Goal: Navigation & Orientation: Find specific page/section

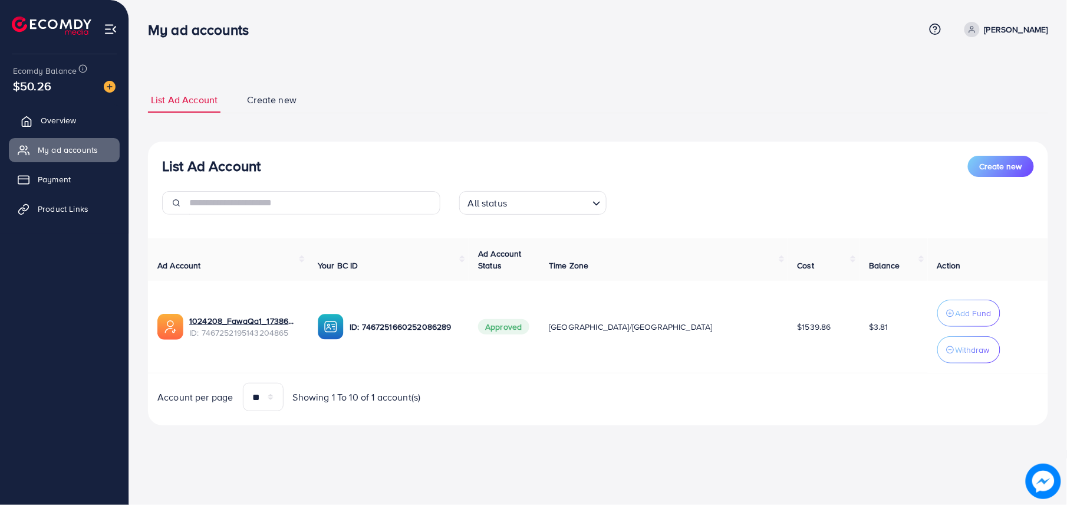
click at [67, 117] on span "Overview" at bounding box center [58, 120] width 35 height 12
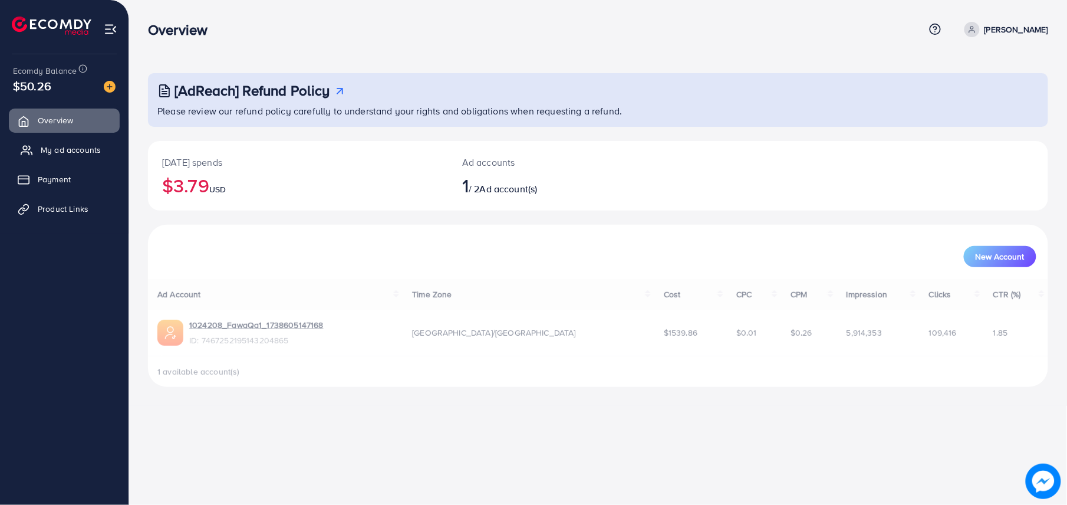
click at [81, 151] on span "My ad accounts" at bounding box center [71, 150] width 60 height 12
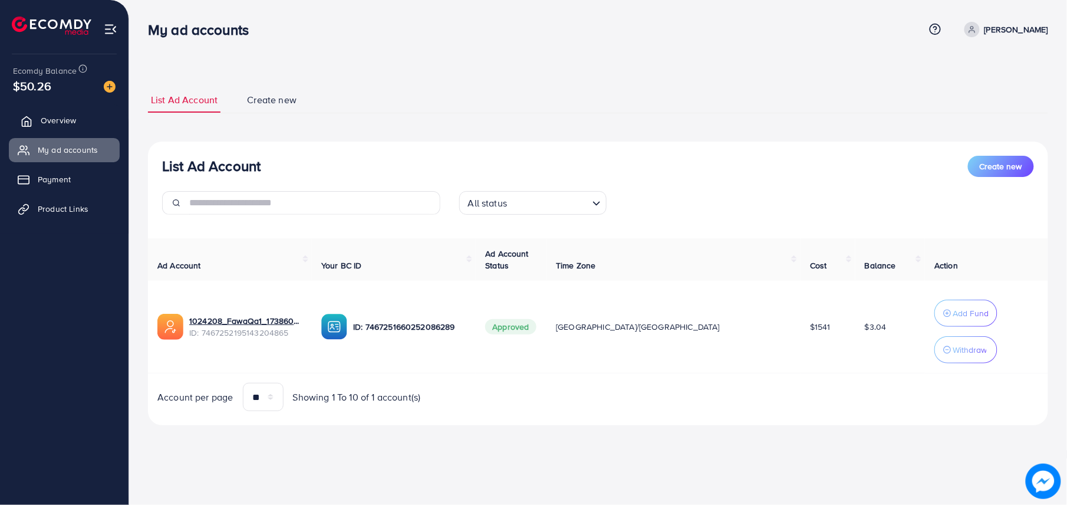
click at [88, 114] on link "Overview" at bounding box center [64, 121] width 111 height 24
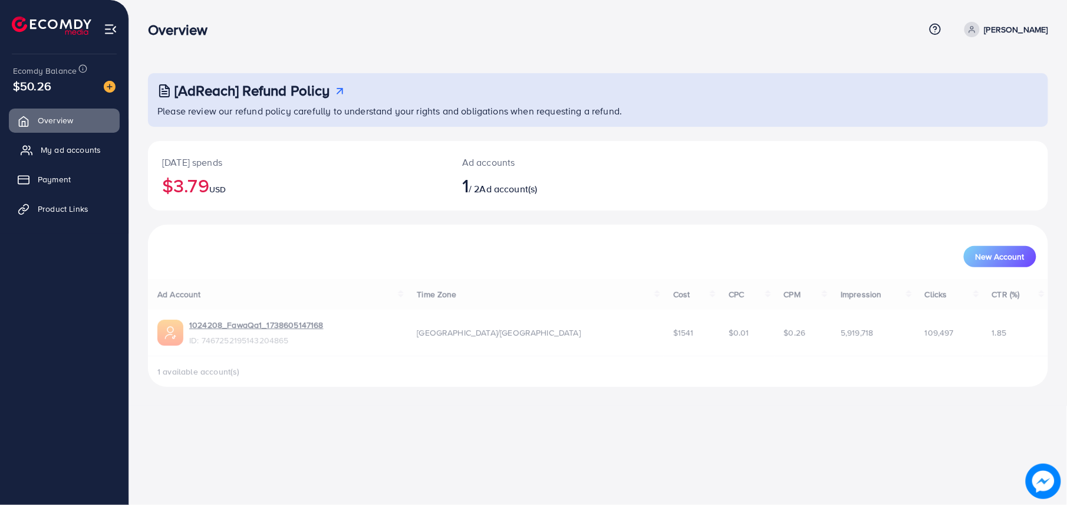
click at [100, 146] on link "My ad accounts" at bounding box center [64, 150] width 111 height 24
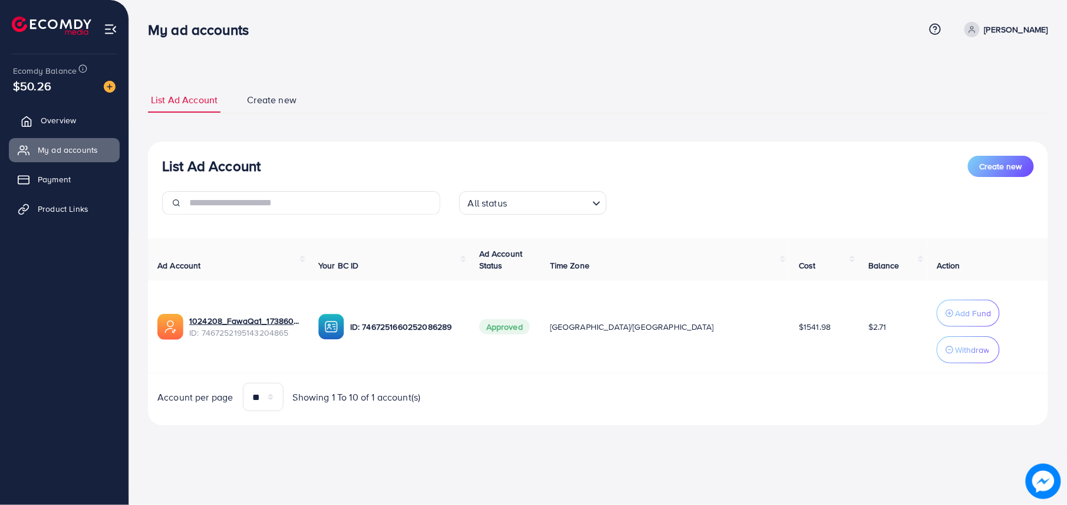
click at [67, 112] on link "Overview" at bounding box center [64, 121] width 111 height 24
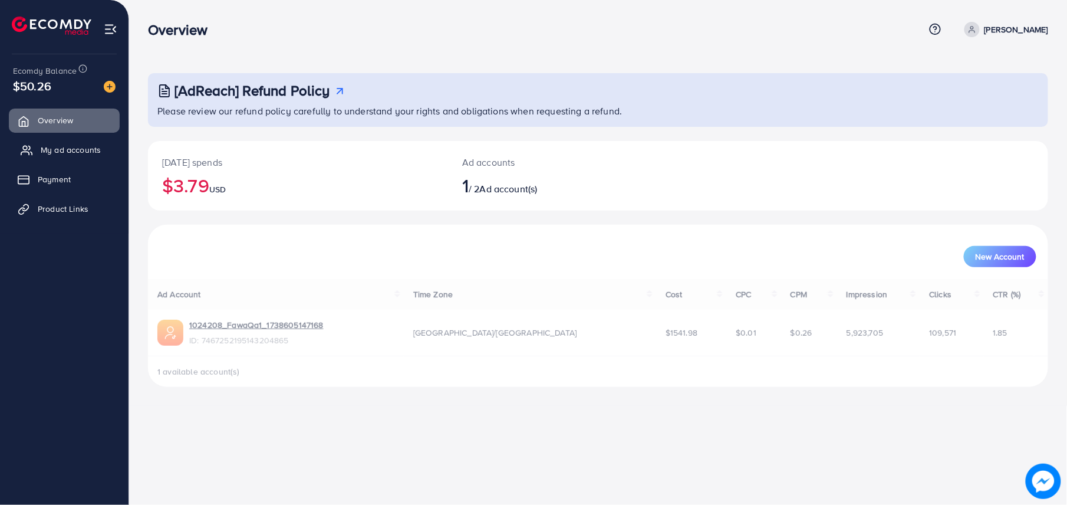
click at [83, 147] on span "My ad accounts" at bounding box center [71, 150] width 60 height 12
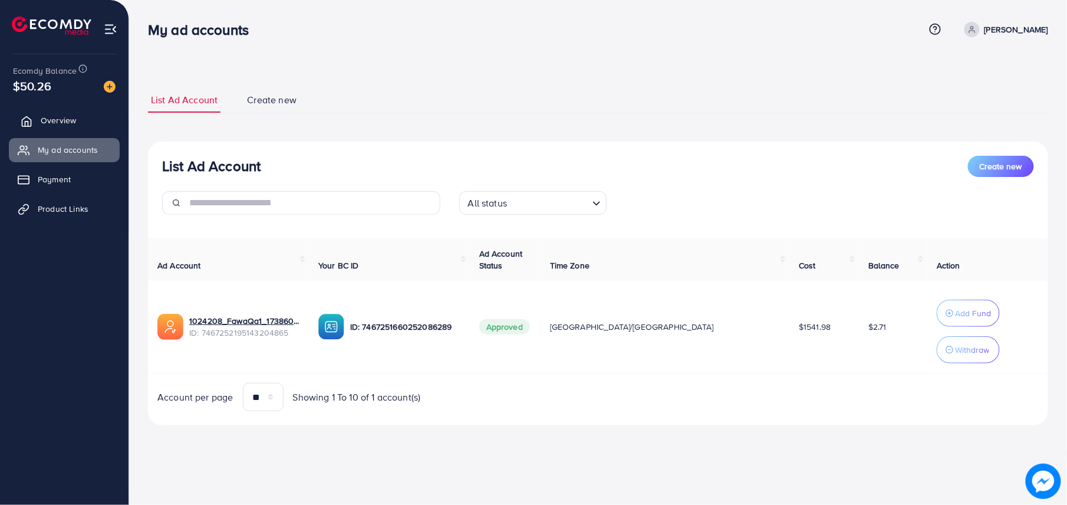
click at [86, 121] on link "Overview" at bounding box center [64, 121] width 111 height 24
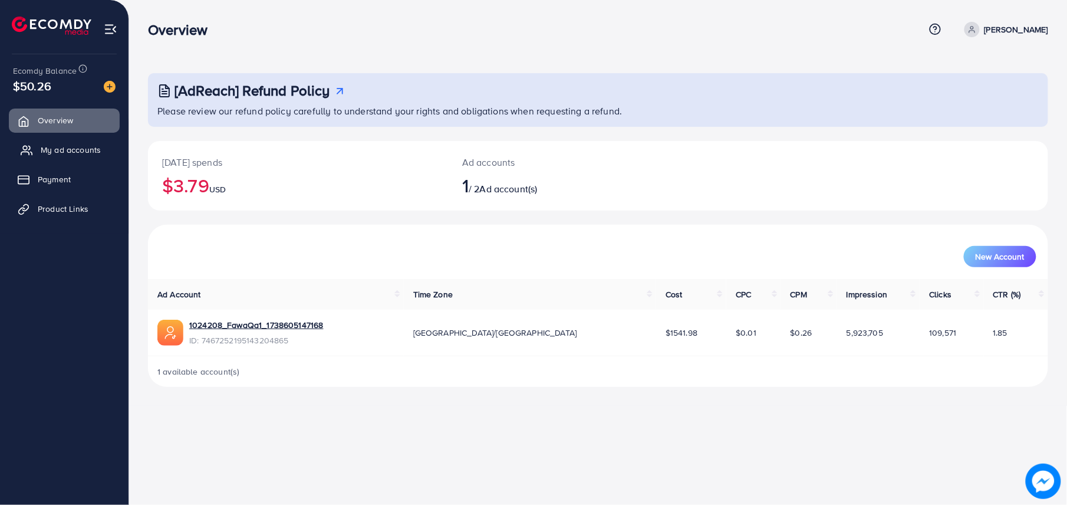
click at [86, 144] on link "My ad accounts" at bounding box center [64, 150] width 111 height 24
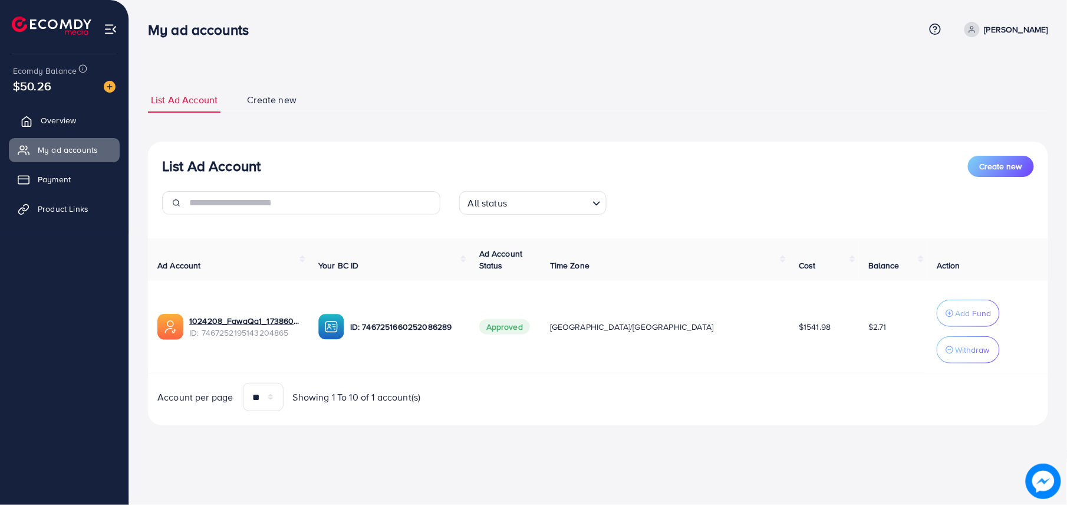
click at [73, 124] on span "Overview" at bounding box center [58, 120] width 35 height 12
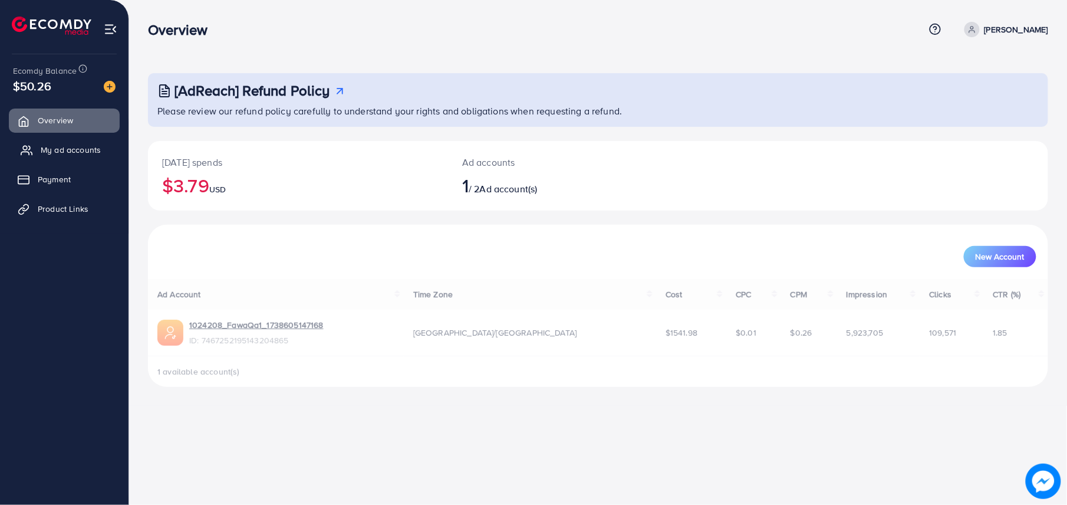
click at [86, 149] on span "My ad accounts" at bounding box center [71, 150] width 60 height 12
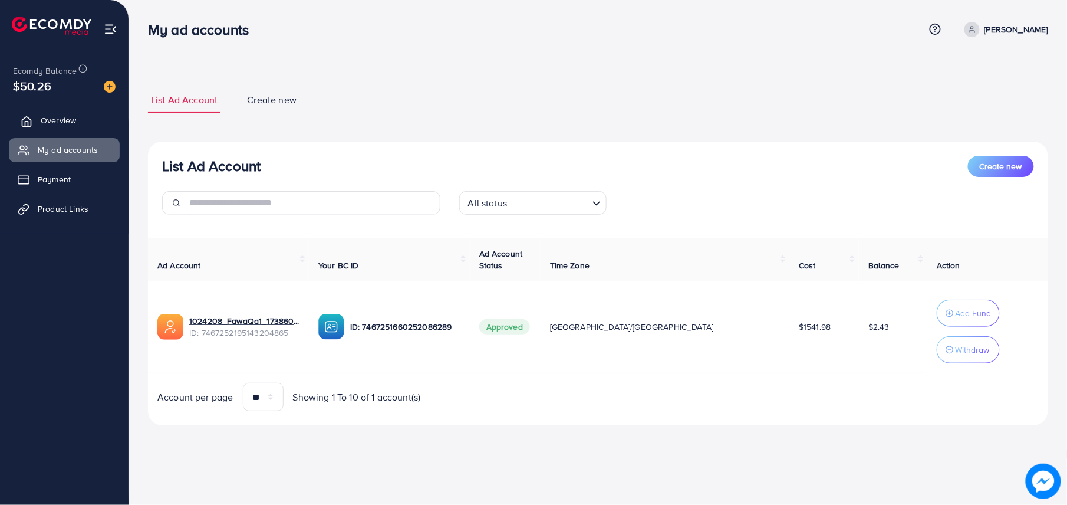
click at [107, 121] on link "Overview" at bounding box center [64, 121] width 111 height 24
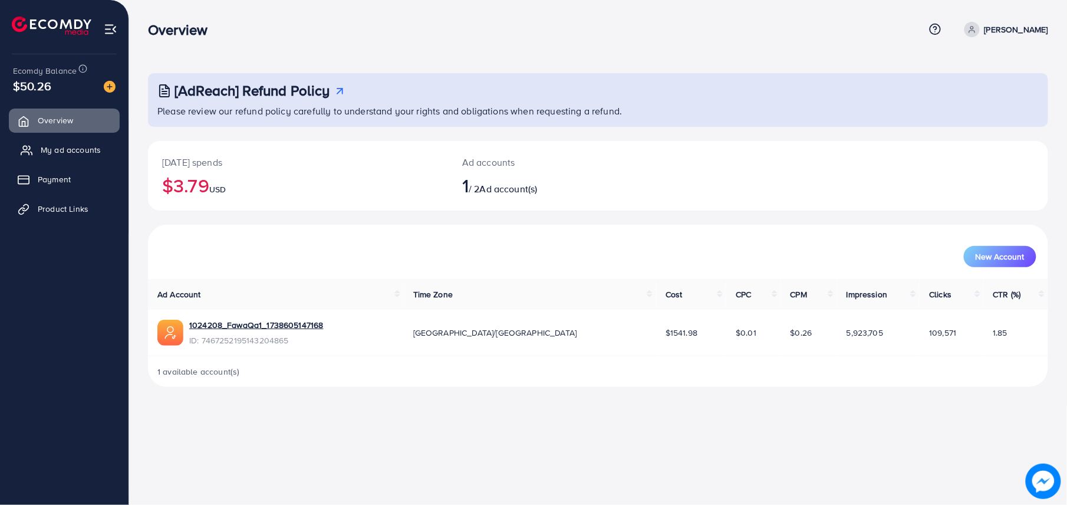
click at [103, 144] on link "My ad accounts" at bounding box center [64, 150] width 111 height 24
